Goal: Task Accomplishment & Management: Manage account settings

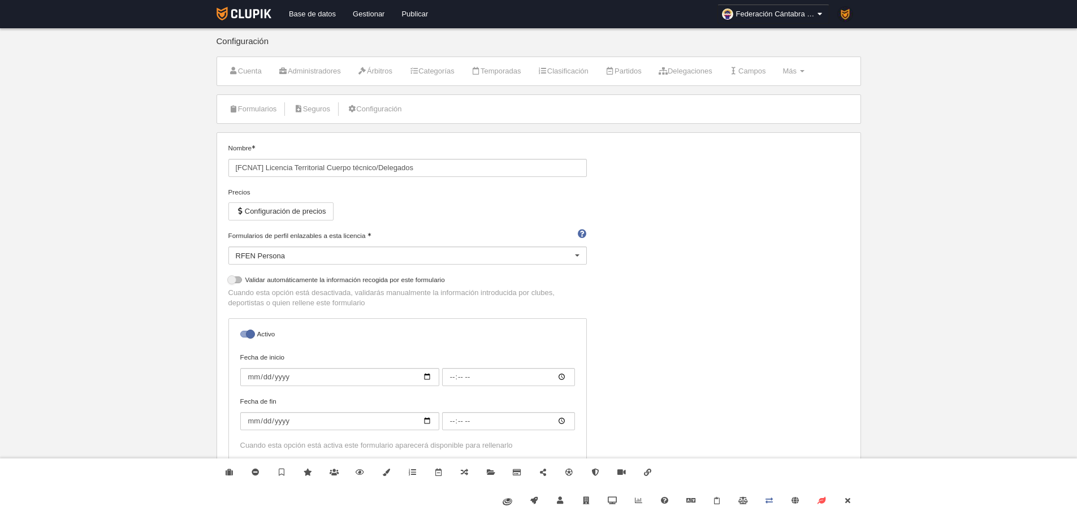
select select "selected"
click at [263, 109] on link "Formularios" at bounding box center [253, 109] width 60 height 17
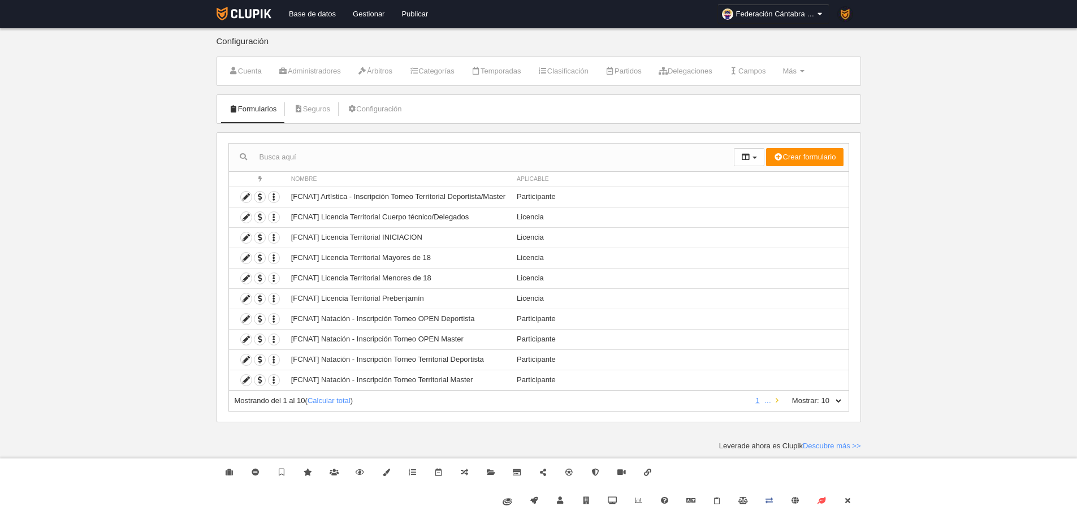
click at [778, 400] on link at bounding box center [776, 400] width 7 height 8
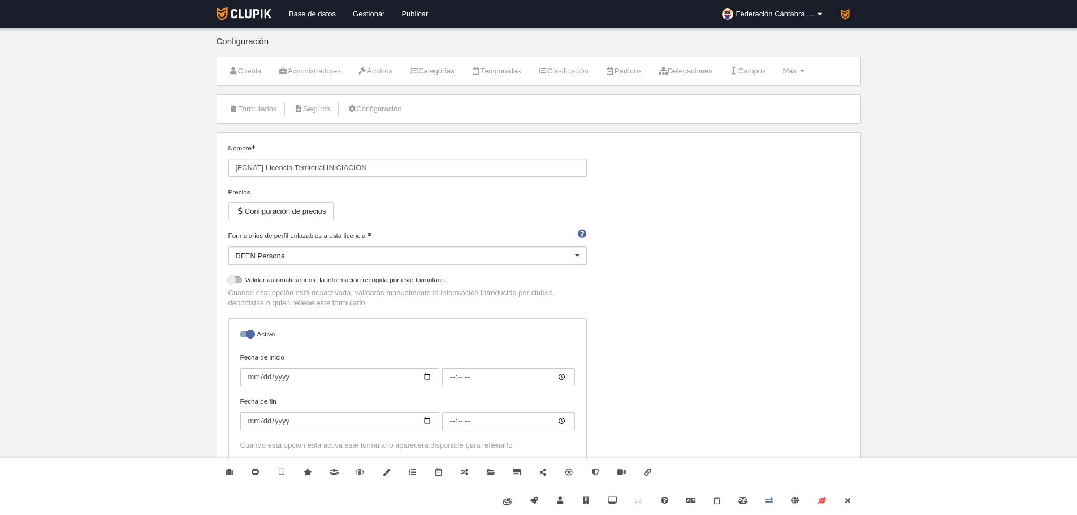
select select "selected"
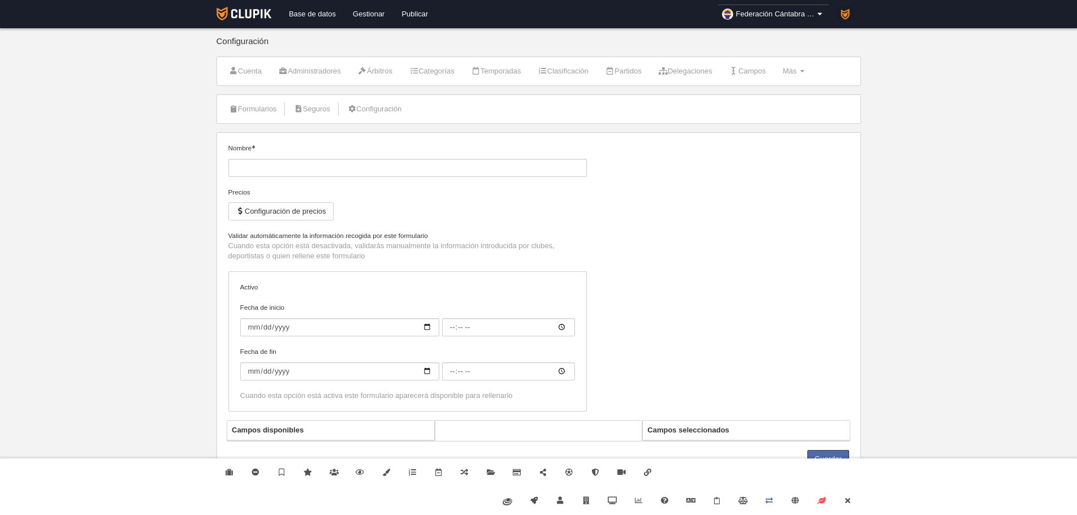
type input "[FCNAT] Licencia Territorial Mayores de 18"
checkbox input "true"
select select "selected"
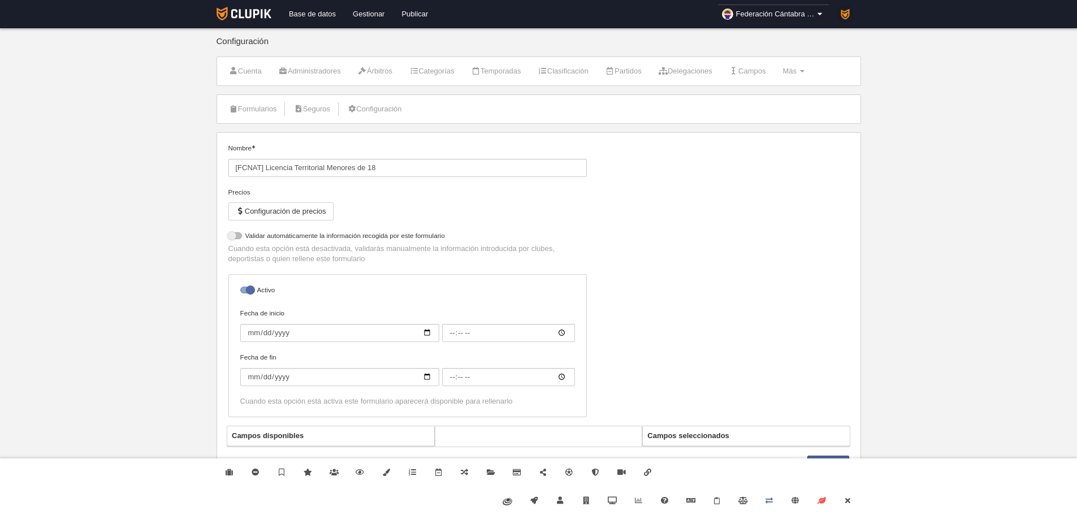
select select "selected"
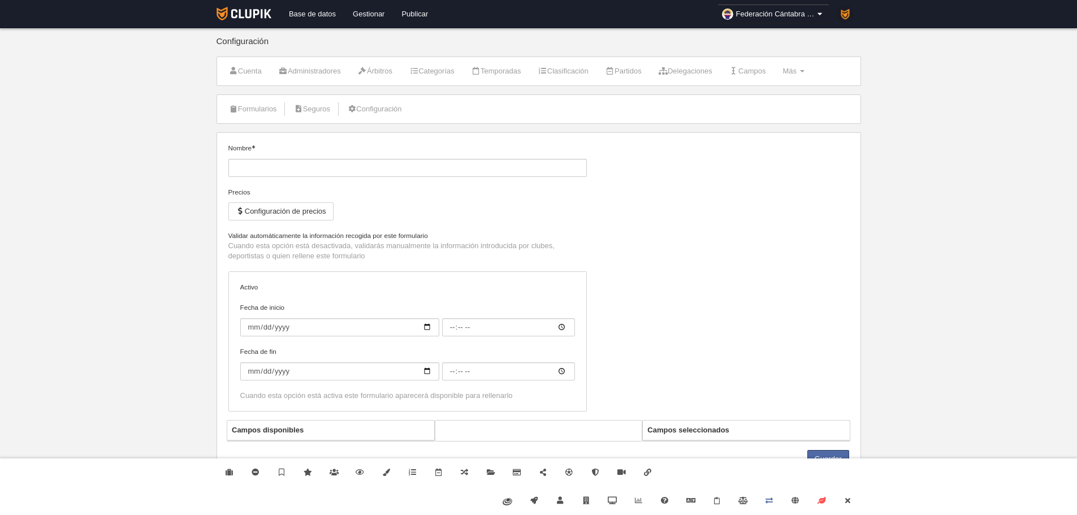
type input "[FCNAT] Licencia Territorial Prebenjamín"
checkbox input "true"
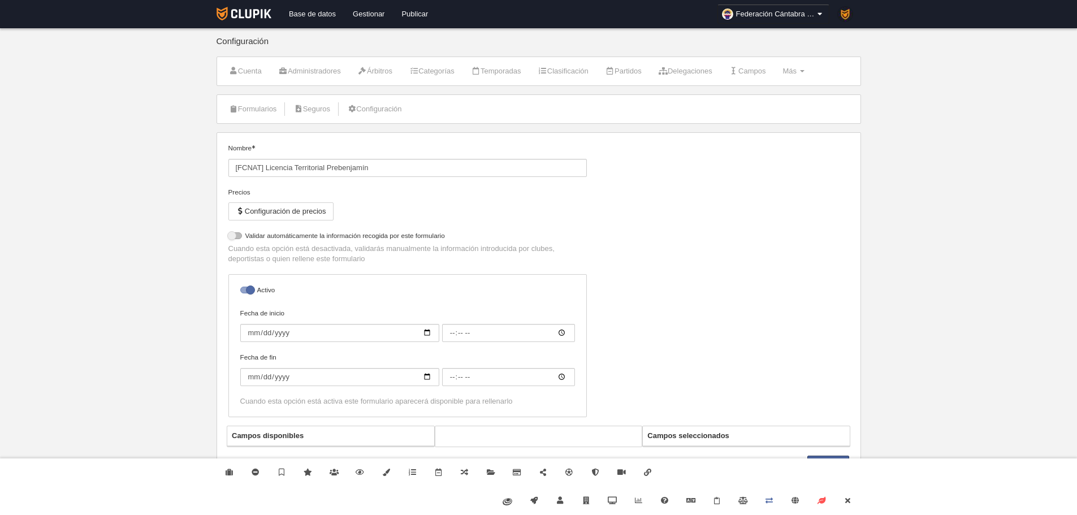
select select "selected"
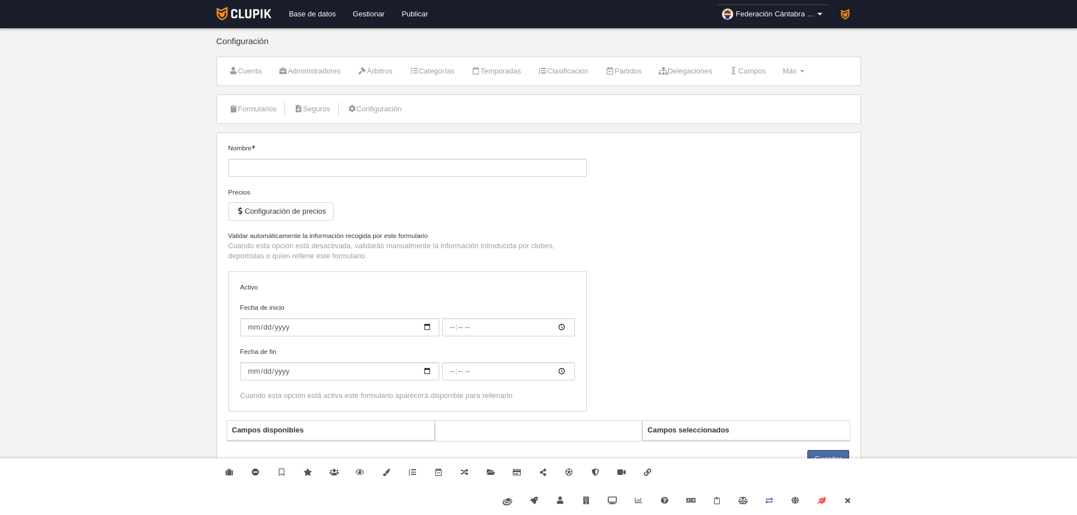
type input "Licencia Territorial Cántabra"
select select "selected"
type input "Licencia Waterpolo [GEOGRAPHIC_DATA]"
checkbox input "true"
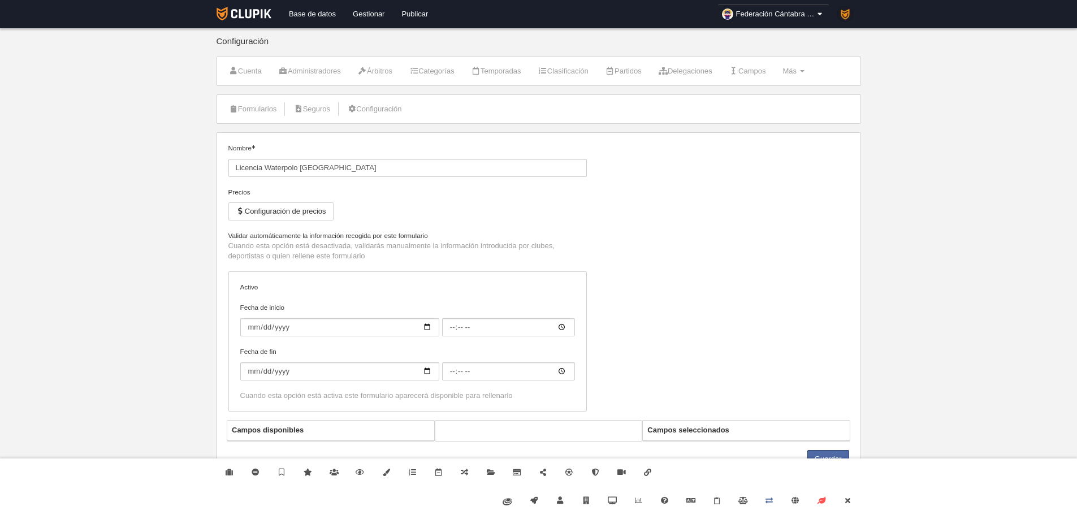
select select "selected"
